Goal: Communication & Community: Answer question/provide support

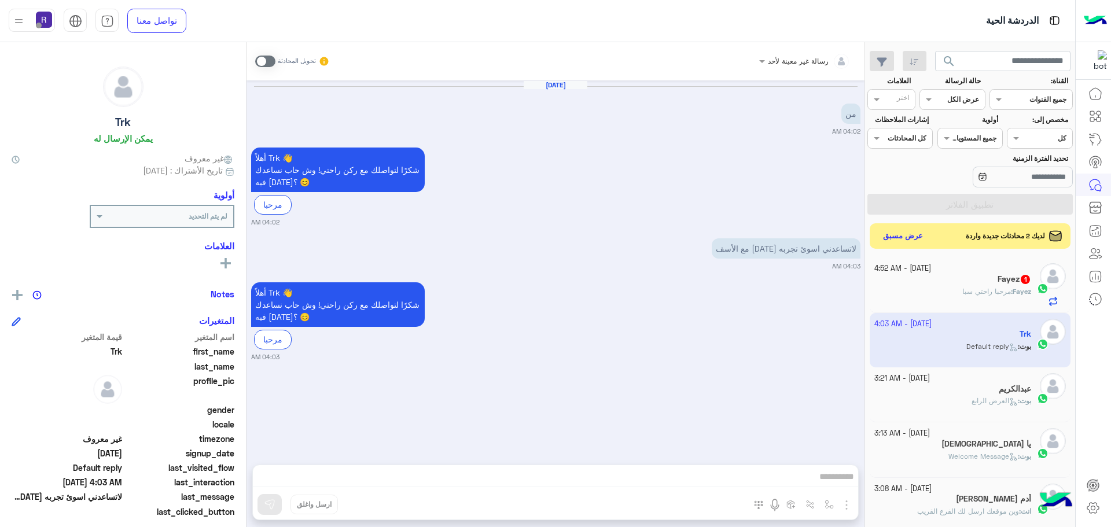
scroll to position [436, 0]
click at [918, 283] on div "Fayez 1" at bounding box center [952, 280] width 157 height 12
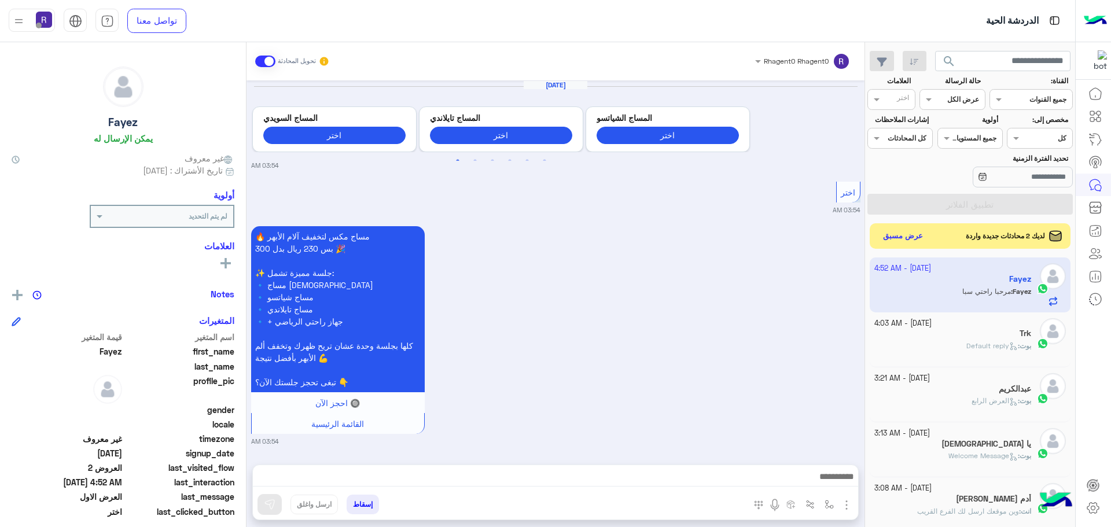
scroll to position [1725, 0]
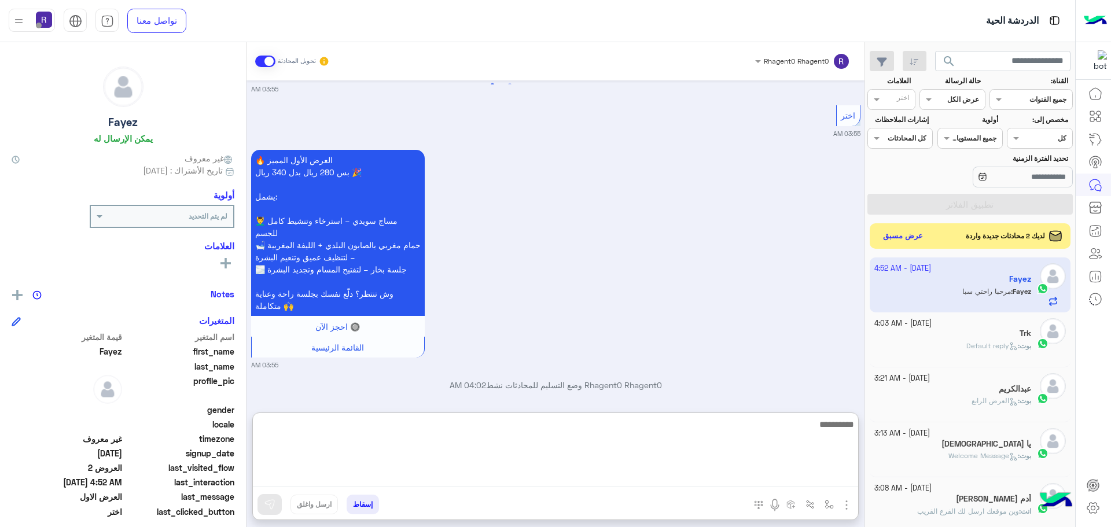
click at [781, 475] on textarea at bounding box center [555, 451] width 605 height 69
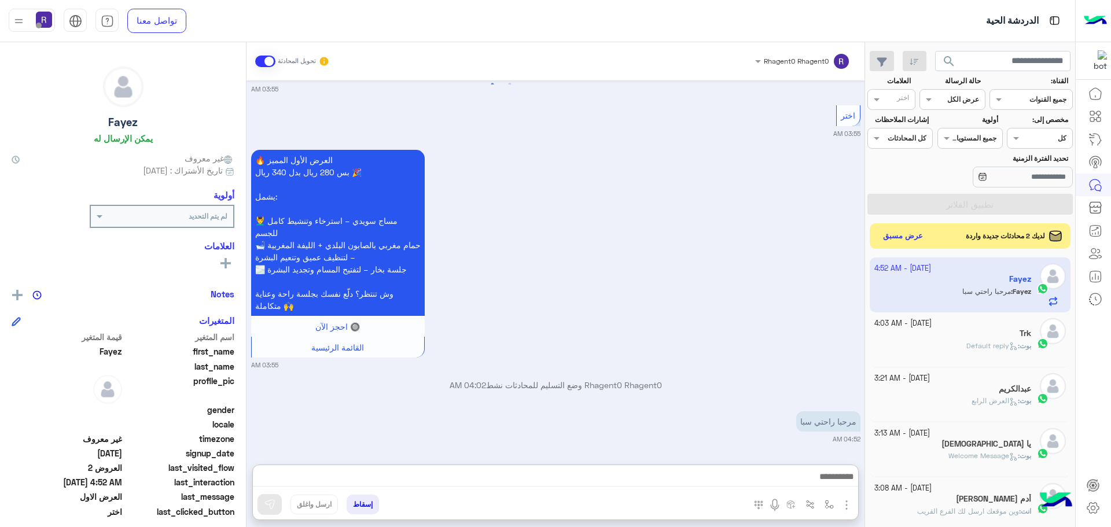
click at [704, 503] on div "إسقاط ارسل واغلق" at bounding box center [499, 506] width 492 height 25
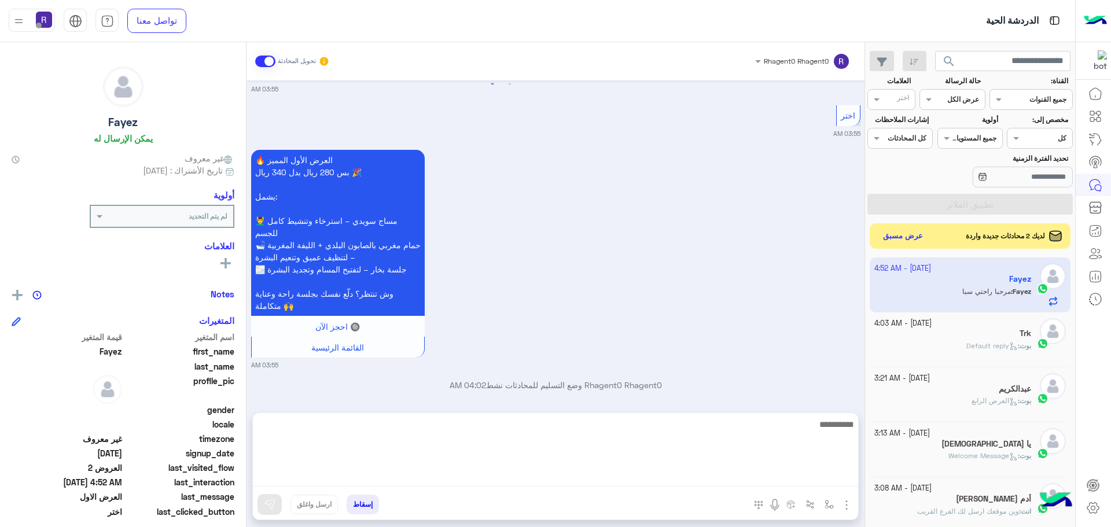
click at [806, 477] on textarea at bounding box center [555, 451] width 605 height 69
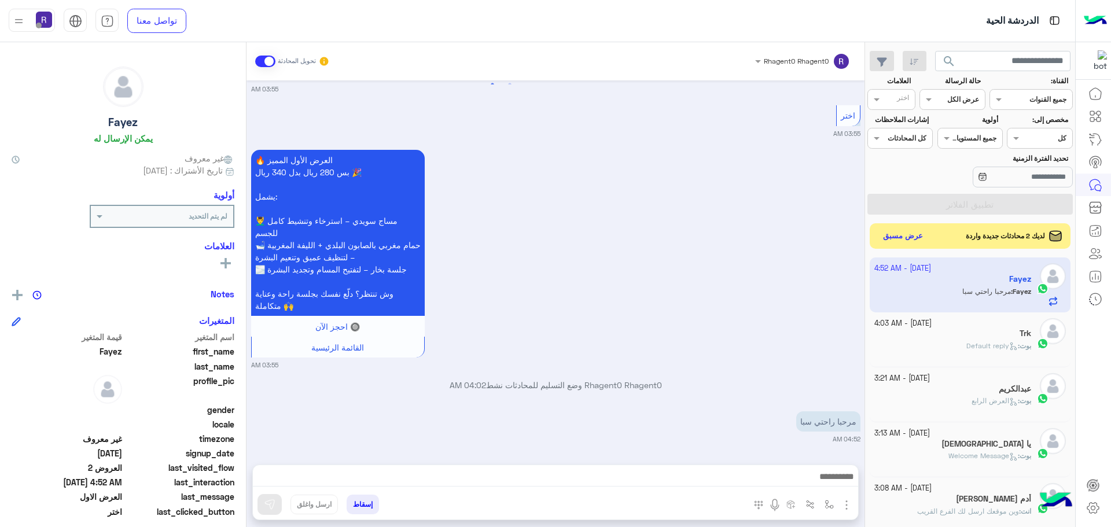
click at [746, 495] on div "المرفقات الصور" at bounding box center [801, 507] width 113 height 24
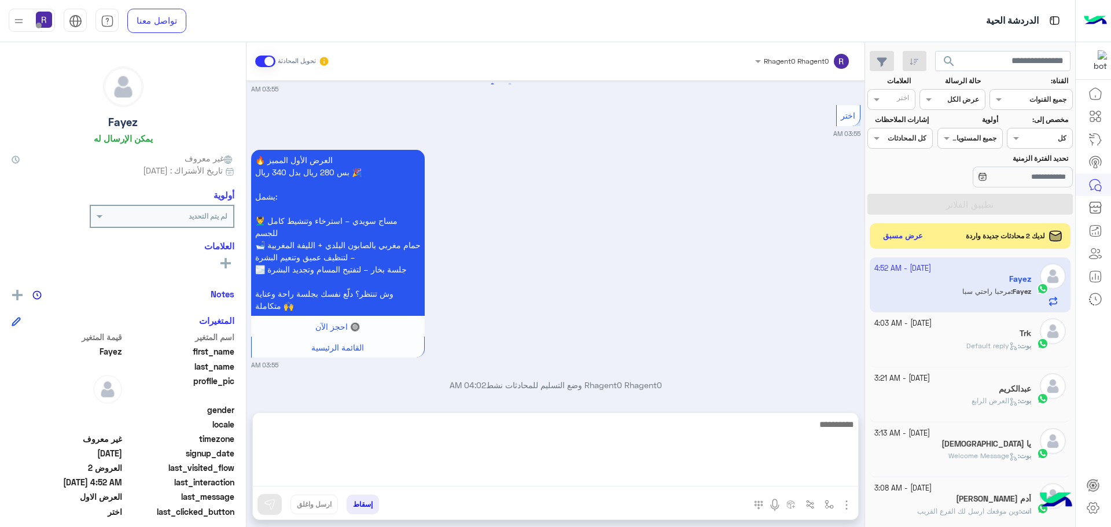
click at [816, 474] on textarea at bounding box center [555, 451] width 605 height 69
type textarea "*"
type textarea "**********"
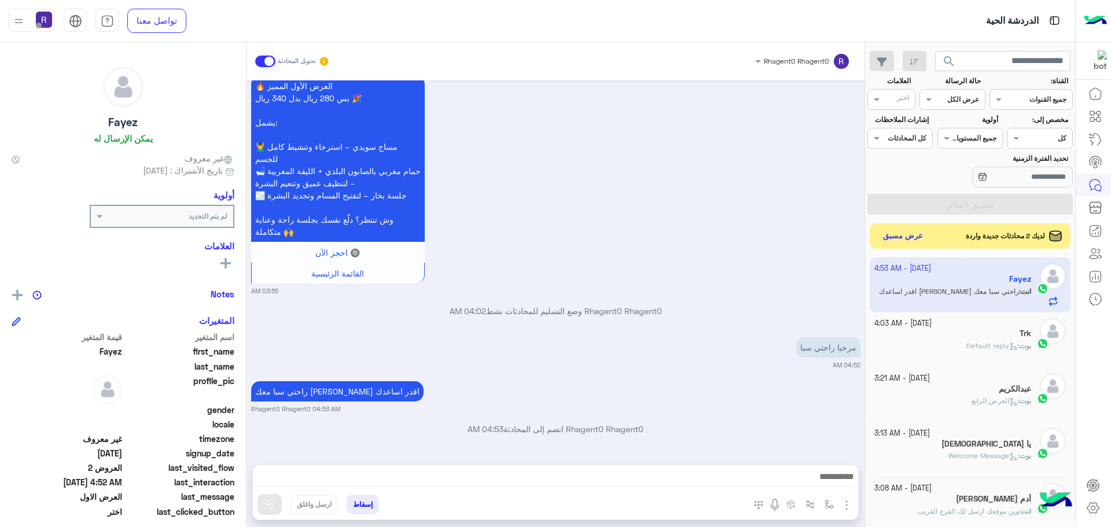
scroll to position [1799, 0]
click at [884, 235] on button "عرض مسبق" at bounding box center [902, 236] width 49 height 16
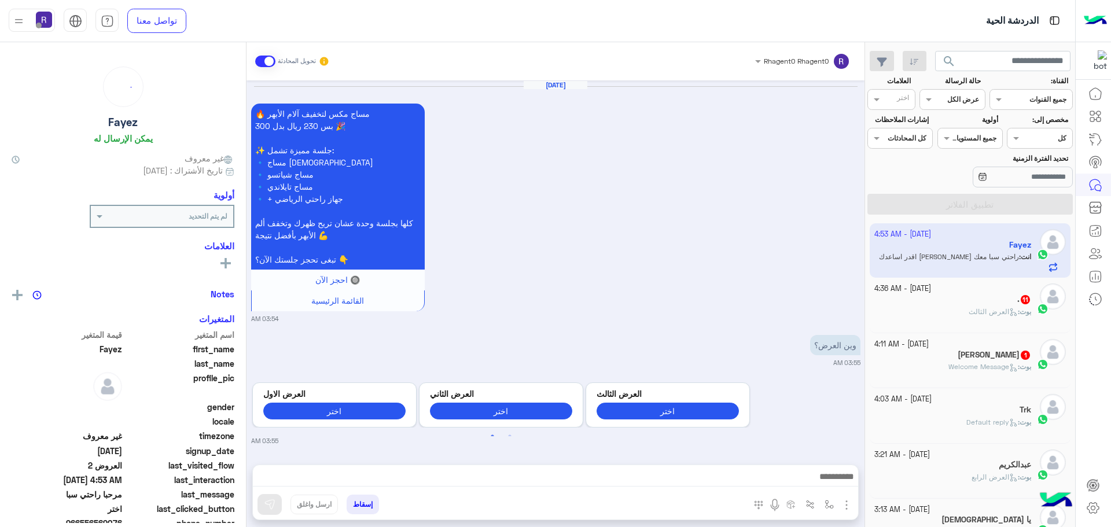
scroll to position [1676, 0]
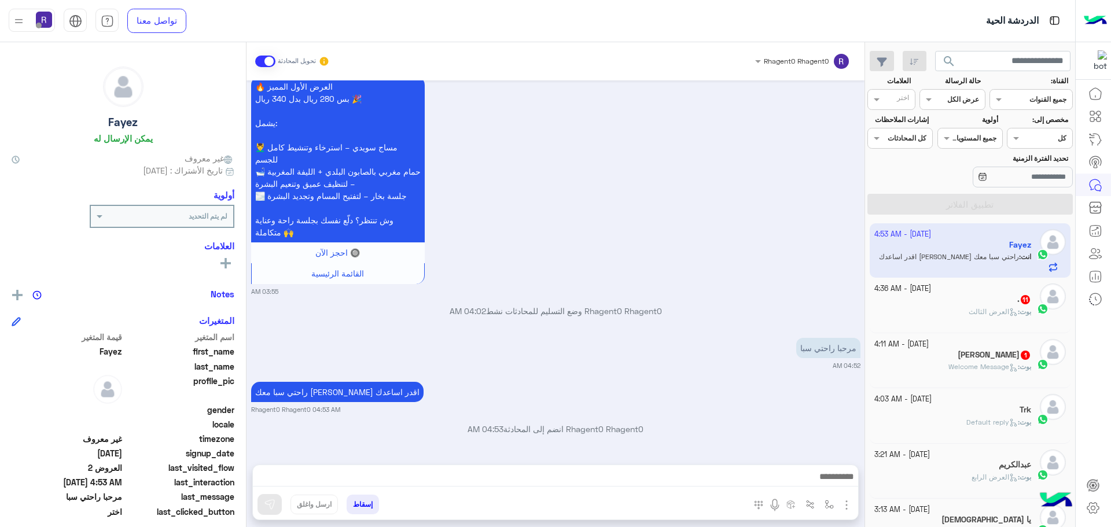
click at [982, 305] on div ". 11" at bounding box center [952, 300] width 157 height 12
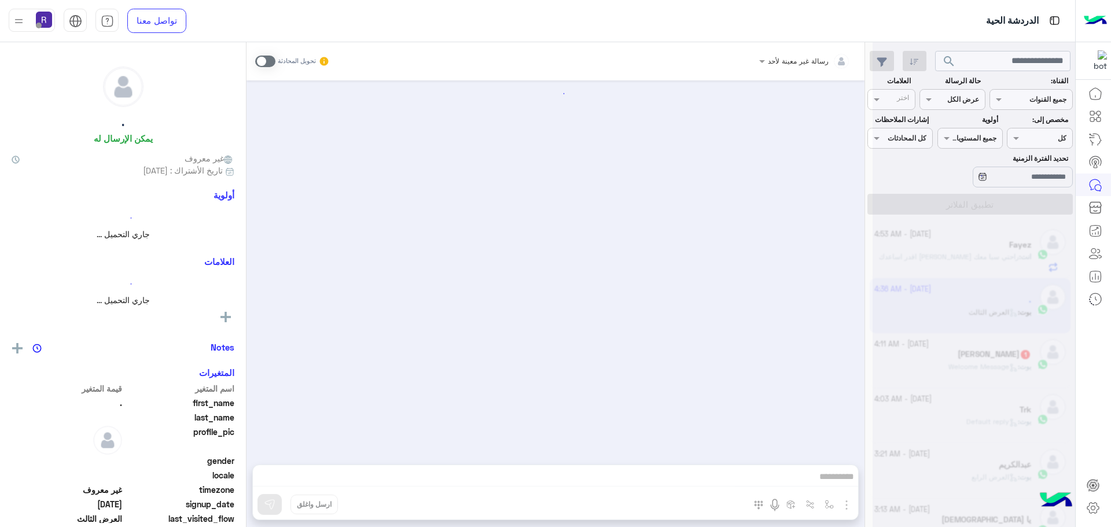
scroll to position [2259, 0]
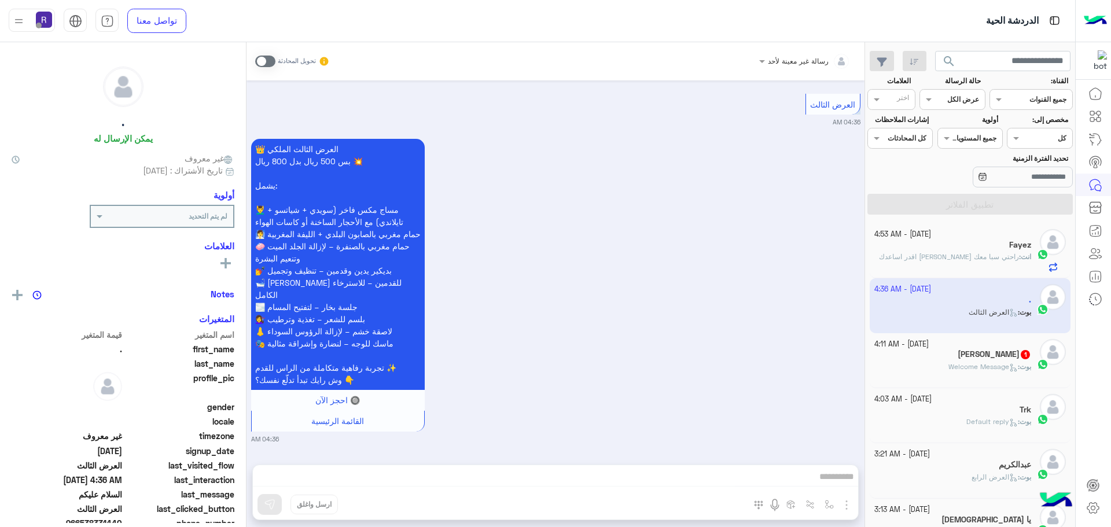
click at [983, 364] on span "Welcome Message" at bounding box center [982, 366] width 69 height 9
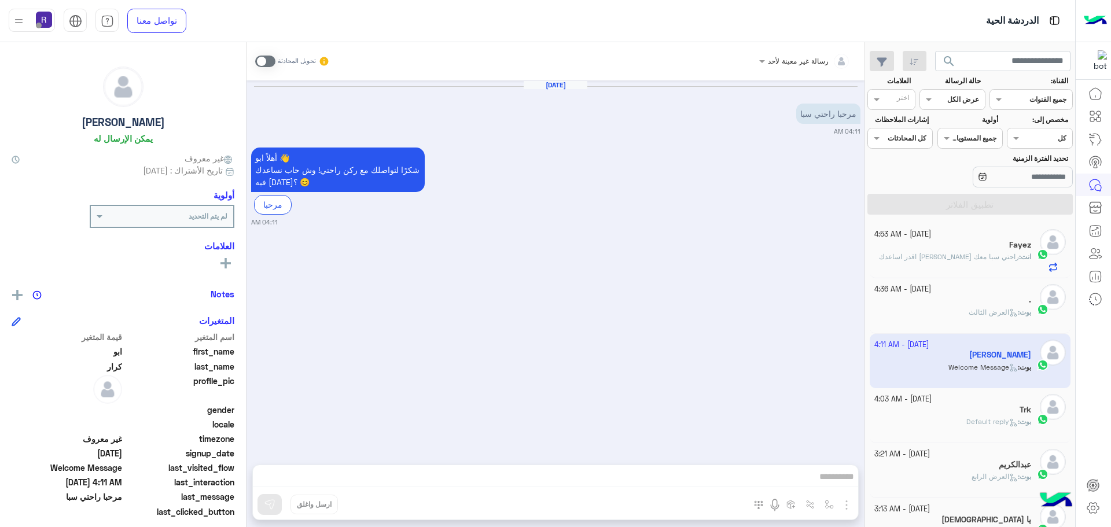
click at [957, 268] on div "انت : راحتي سبا معك [PERSON_NAME] اقدر اساعدك" at bounding box center [952, 262] width 157 height 20
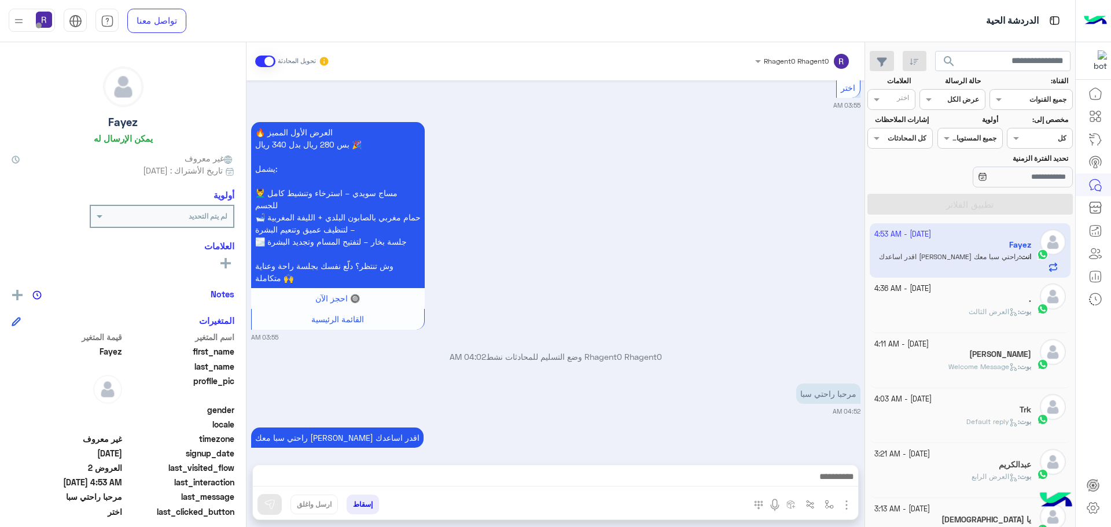
scroll to position [1676, 0]
